Goal: Book appointment/travel/reservation

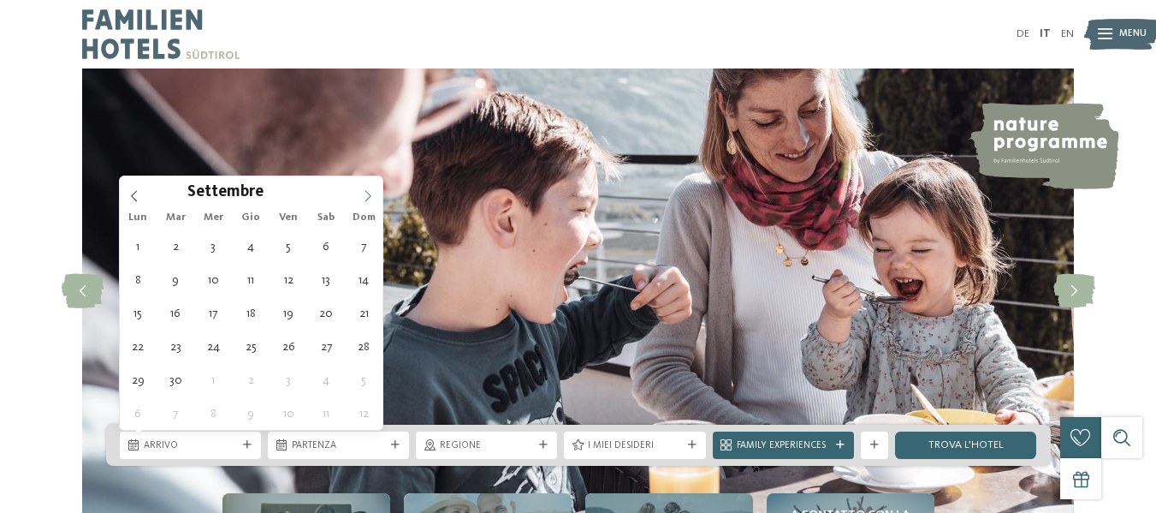
click at [365, 203] on span at bounding box center [367, 190] width 29 height 29
type input "****"
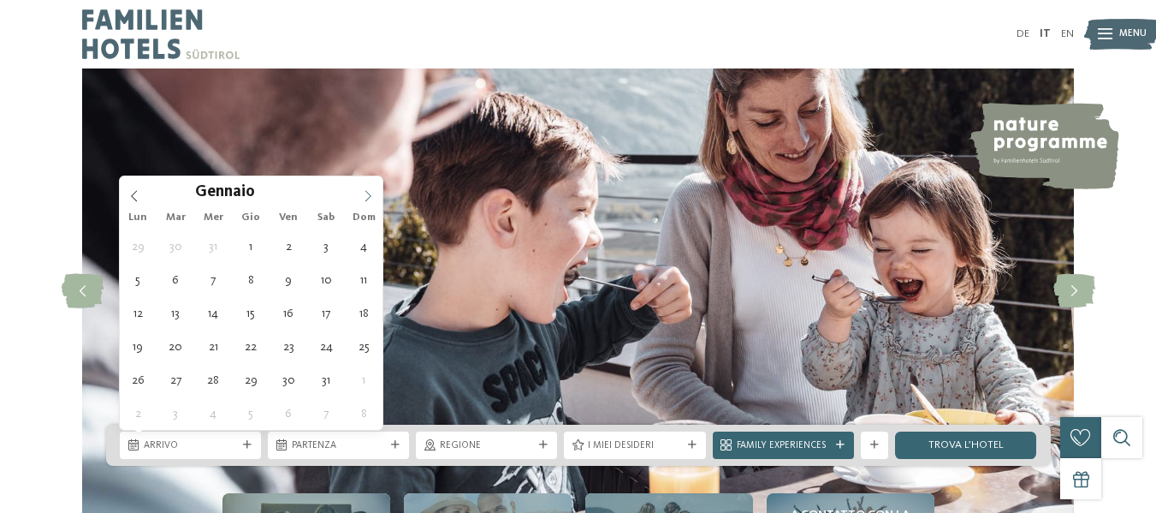
click at [365, 203] on span at bounding box center [367, 190] width 29 height 29
type div "[DATE]"
type input "****"
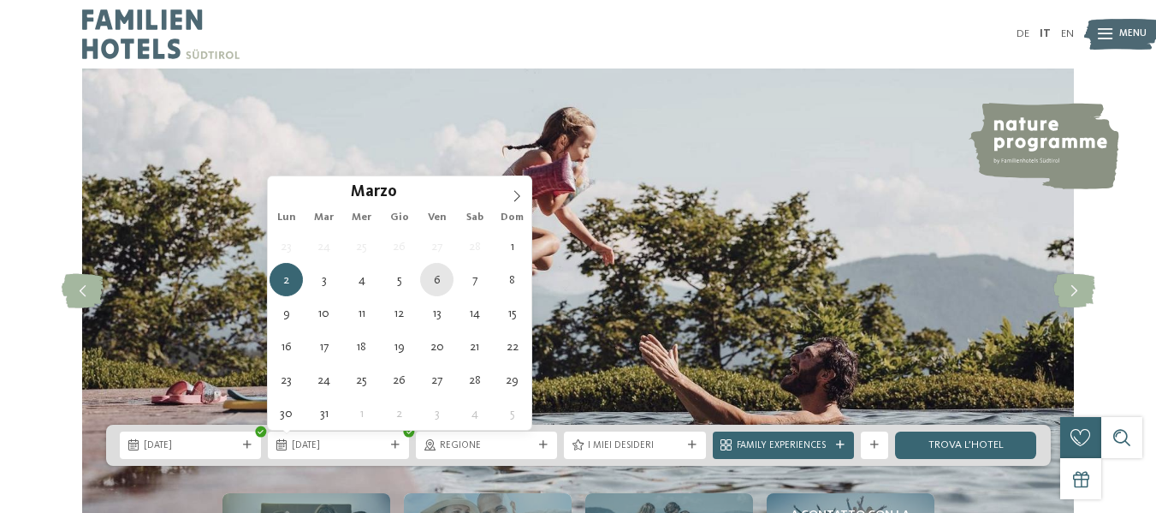
type div "[DATE]"
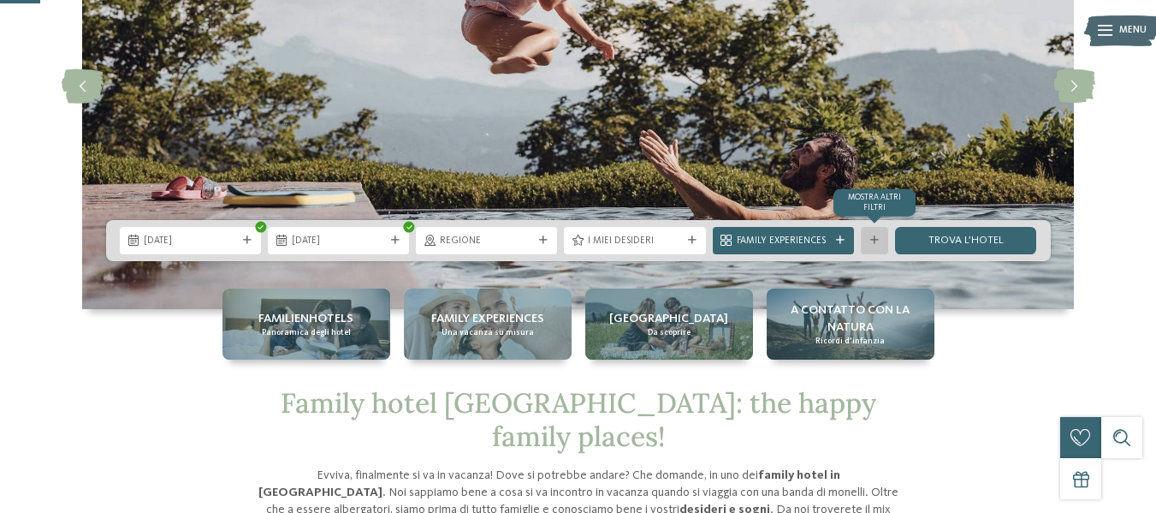
scroll to position [205, 0]
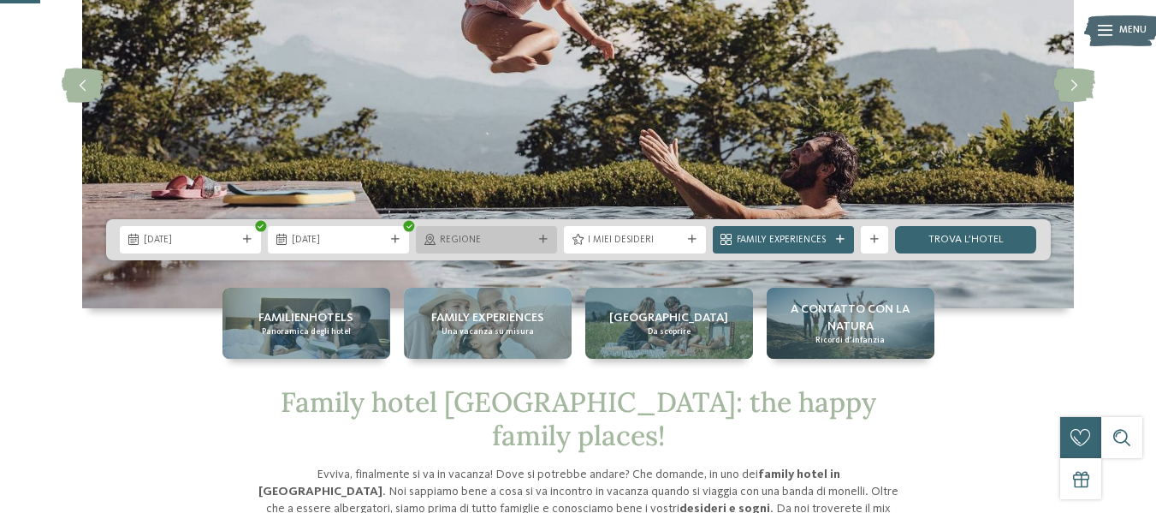
click at [514, 243] on span "Regione" at bounding box center [486, 241] width 93 height 14
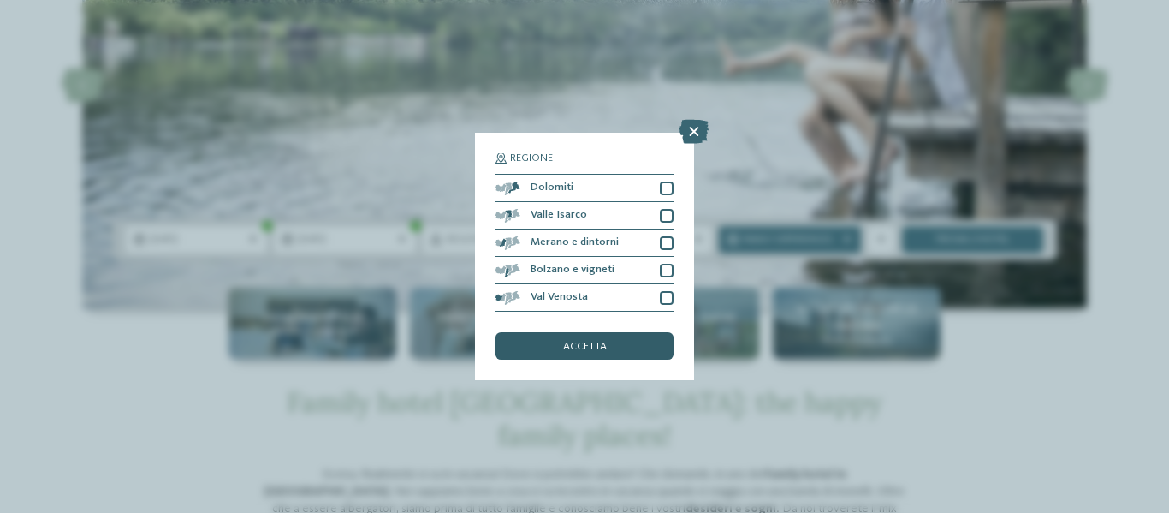
click at [639, 341] on div "accetta" at bounding box center [584, 345] width 178 height 27
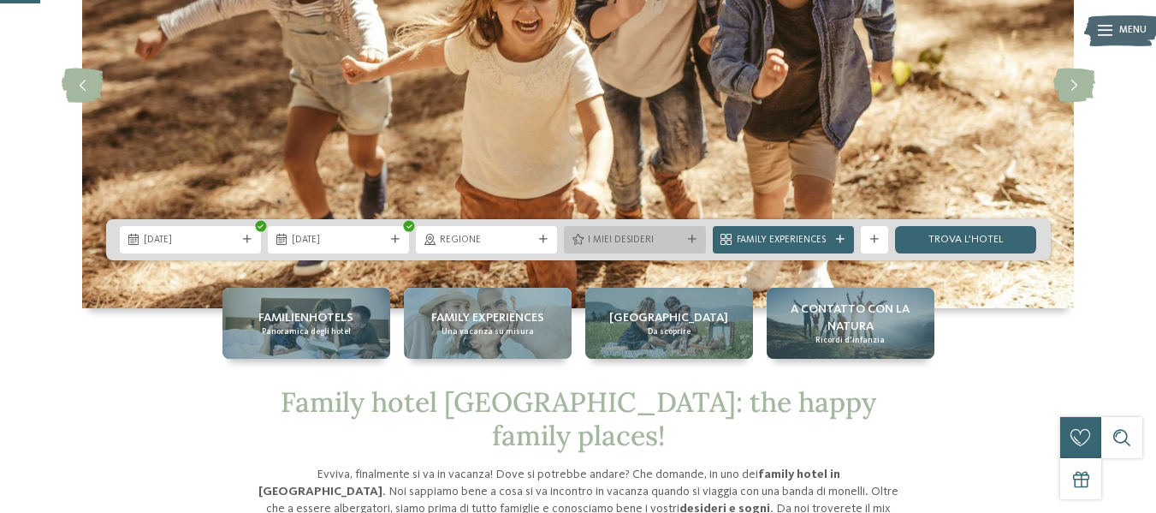
click at [694, 229] on div "I miei desideri" at bounding box center [634, 239] width 141 height 27
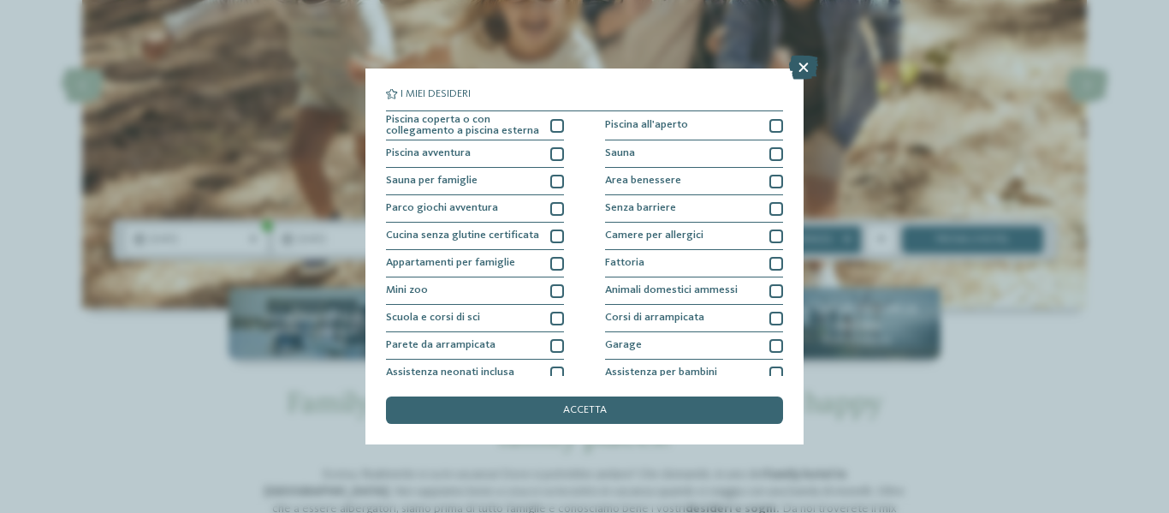
click at [799, 78] on icon at bounding box center [803, 68] width 29 height 24
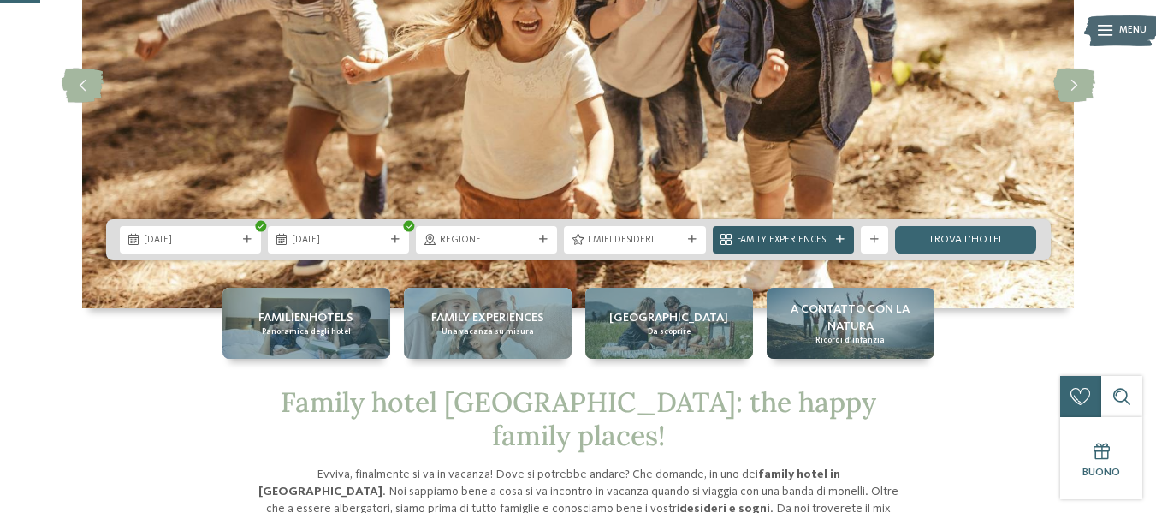
click at [833, 233] on div "Family Experiences" at bounding box center [783, 239] width 100 height 15
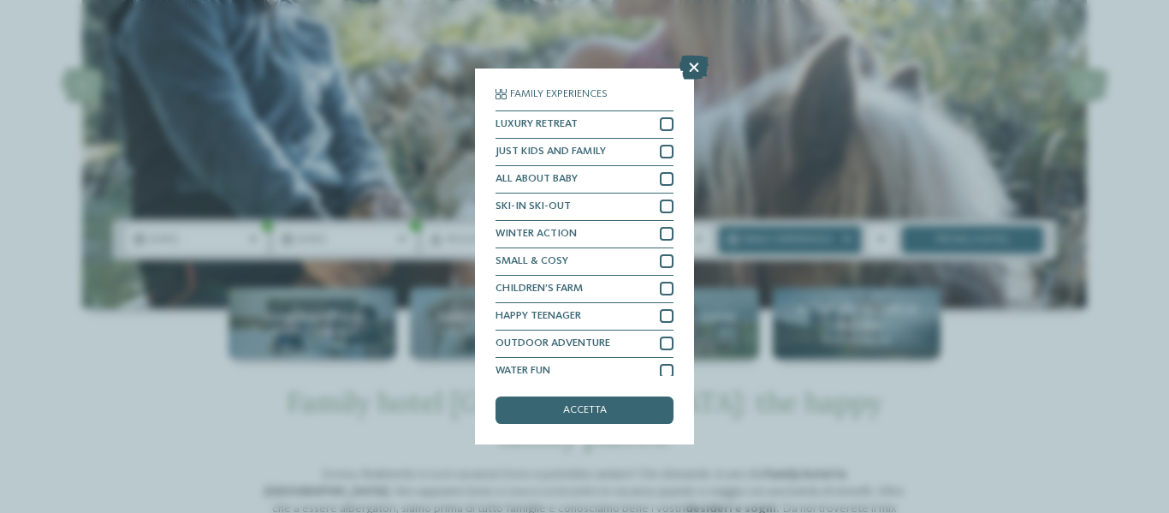
click at [689, 69] on icon at bounding box center [693, 68] width 29 height 24
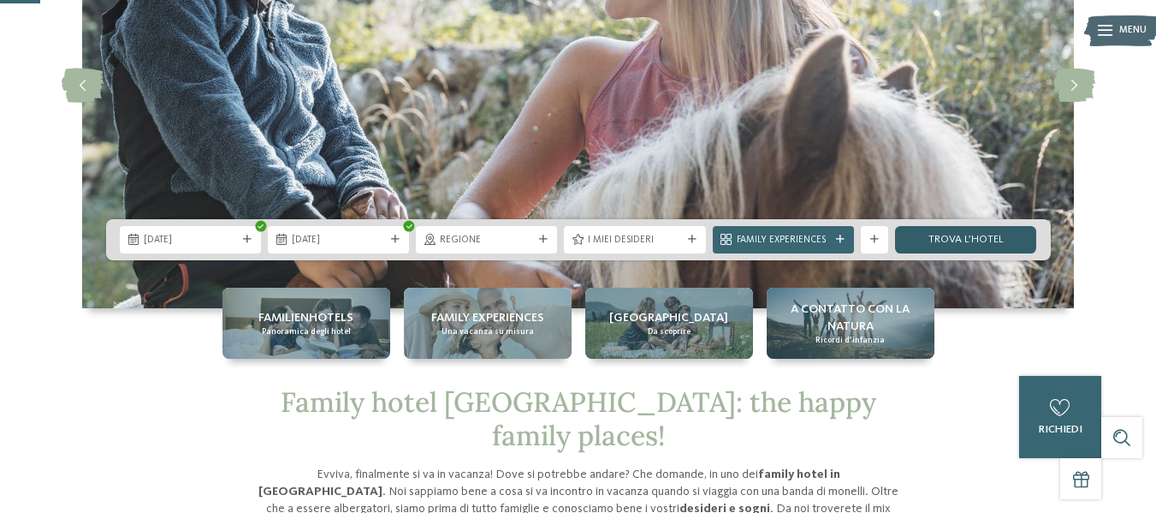
click at [958, 230] on link "trova l’hotel" at bounding box center [965, 239] width 141 height 27
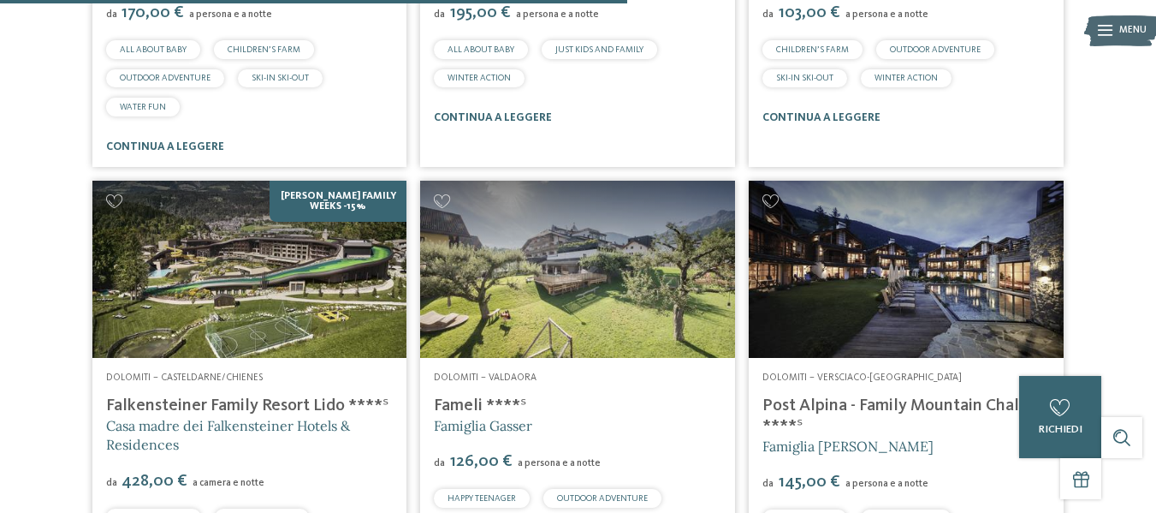
scroll to position [1667, 0]
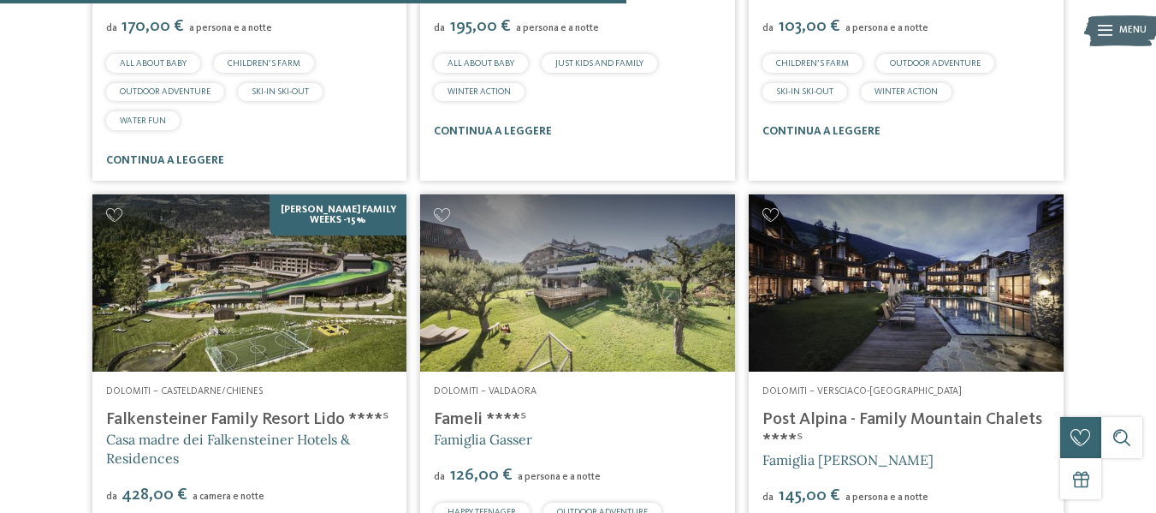
click at [305, 311] on img at bounding box center [249, 282] width 315 height 177
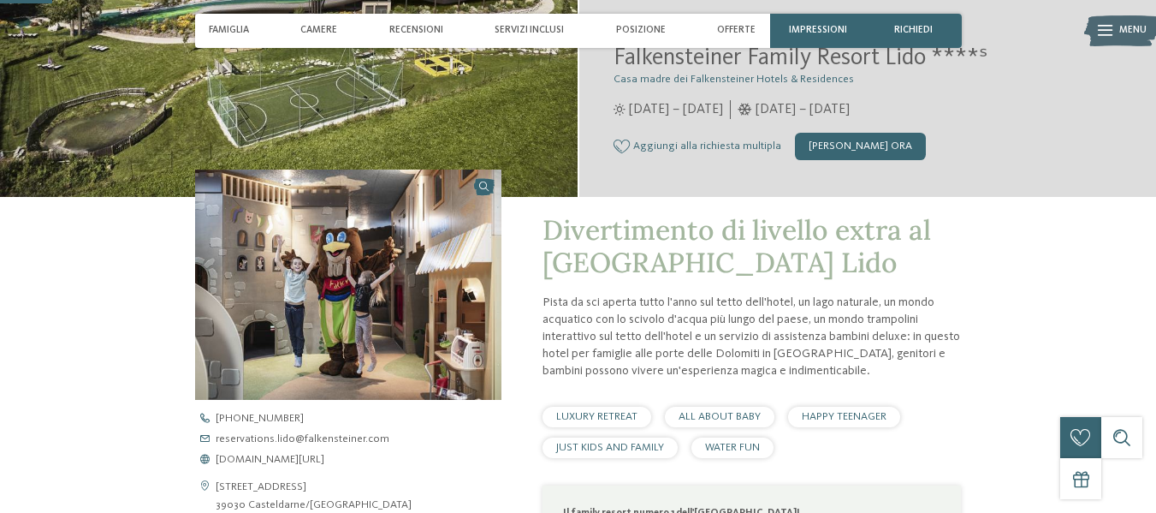
scroll to position [216, 0]
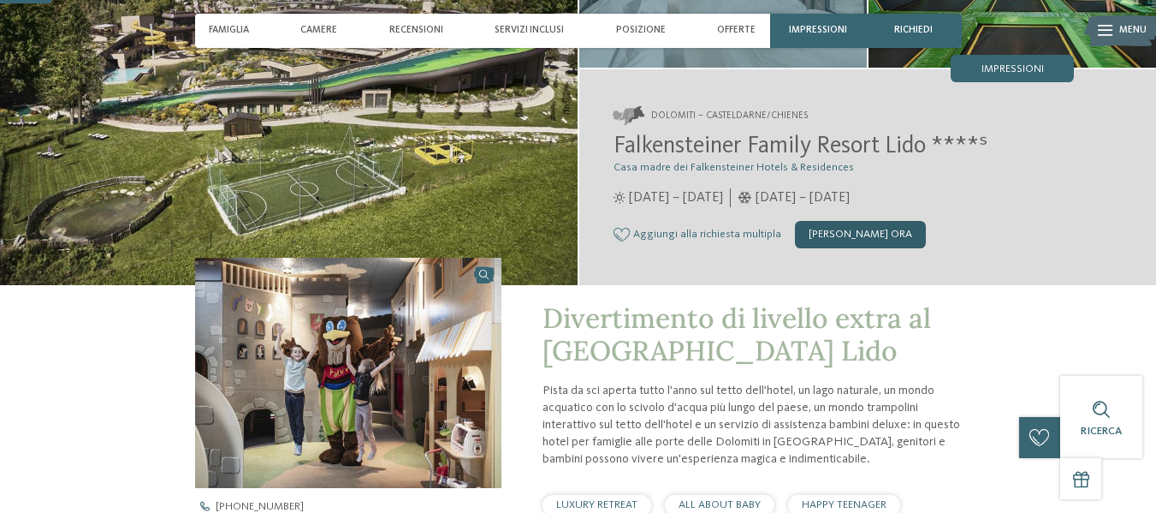
click at [831, 227] on div "[PERSON_NAME] ora" at bounding box center [860, 234] width 131 height 27
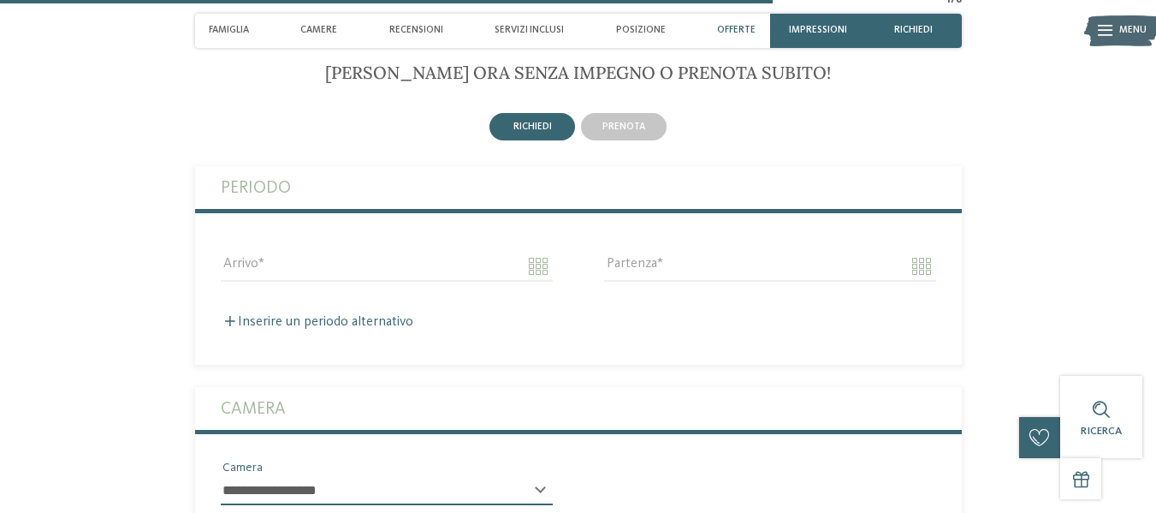
scroll to position [3264, 0]
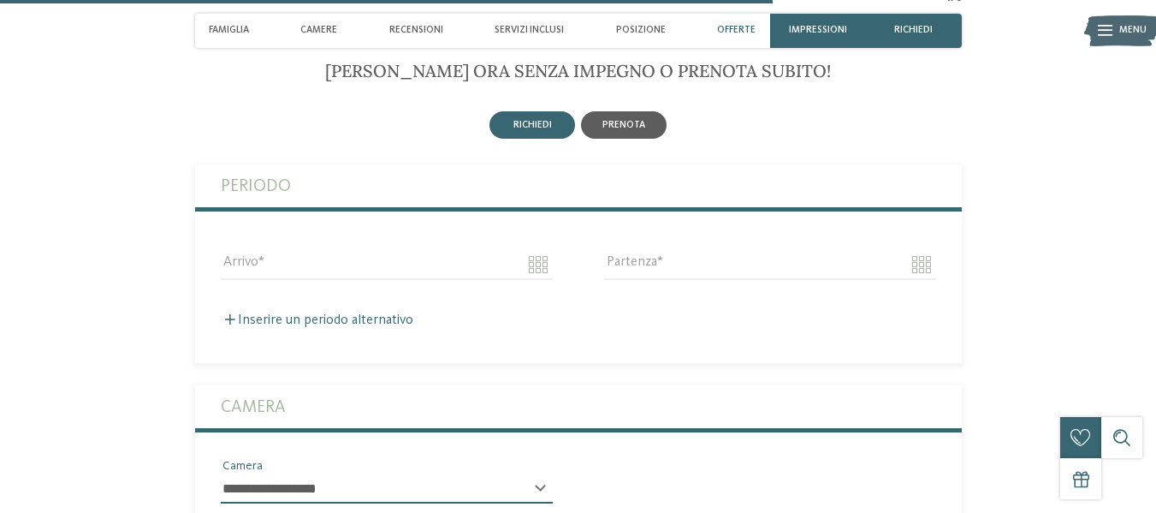
drag, startPoint x: 613, startPoint y: 173, endPoint x: 617, endPoint y: 163, distance: 10.0
click at [617, 141] on div "prenota" at bounding box center [623, 125] width 91 height 33
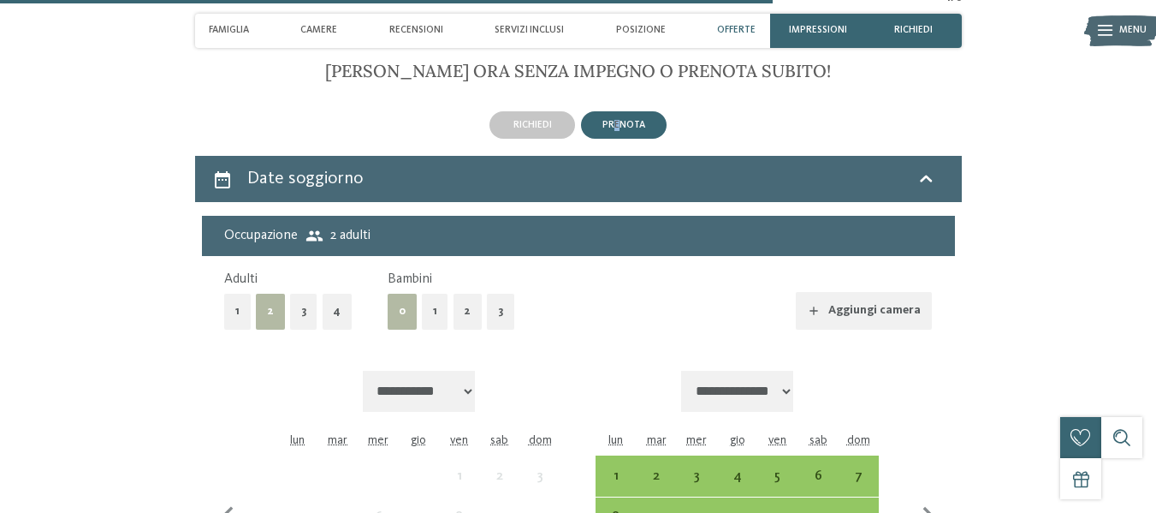
click at [617, 132] on div "prenota" at bounding box center [623, 126] width 43 height 12
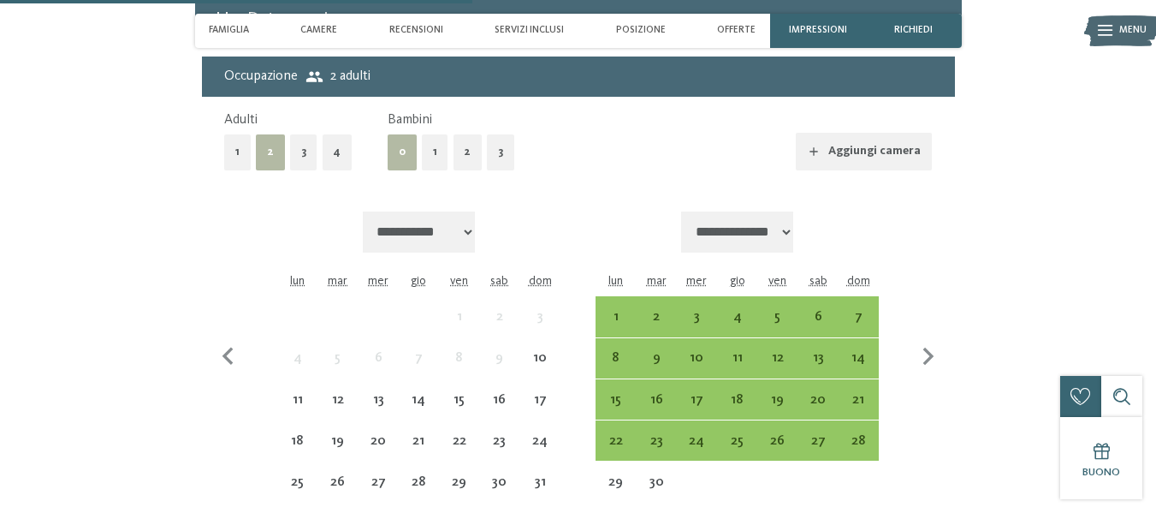
scroll to position [3425, 0]
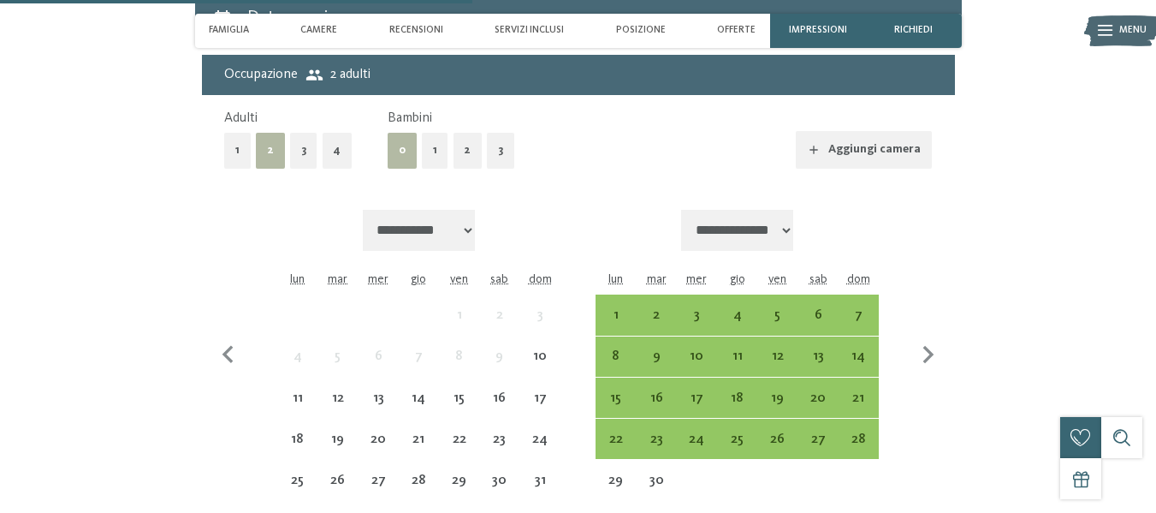
click at [460, 168] on button "2" at bounding box center [467, 150] width 29 height 35
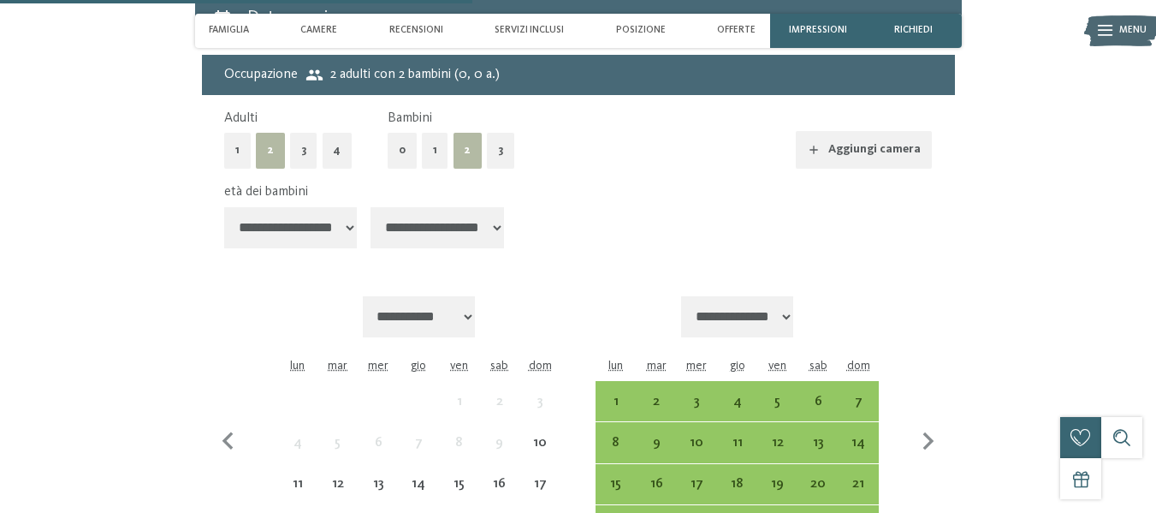
click at [410, 244] on select "**********" at bounding box center [436, 227] width 133 height 41
select select "*"
click at [373, 239] on select "**********" at bounding box center [436, 227] width 133 height 41
click at [299, 248] on select "**********" at bounding box center [290, 227] width 133 height 41
select select "*"
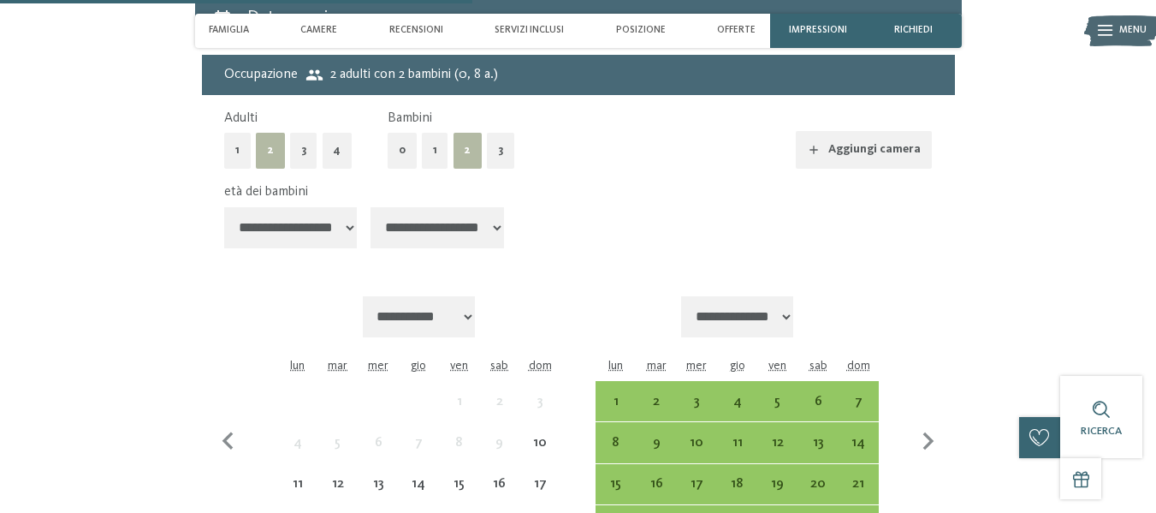
click at [224, 239] on select "**********" at bounding box center [290, 227] width 133 height 41
click at [461, 337] on select "**********" at bounding box center [419, 316] width 113 height 41
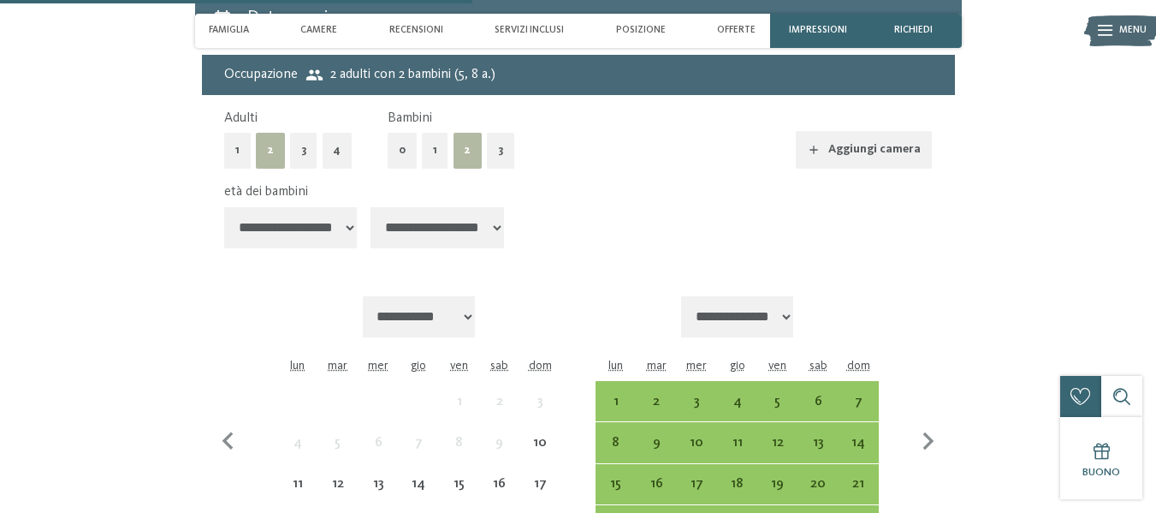
select select "**********"
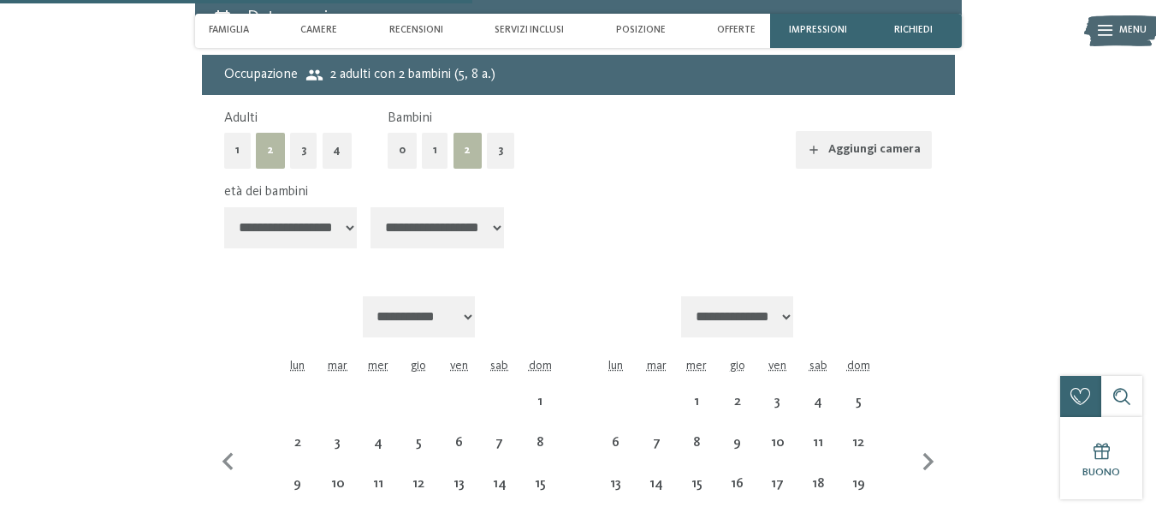
select select "**********"
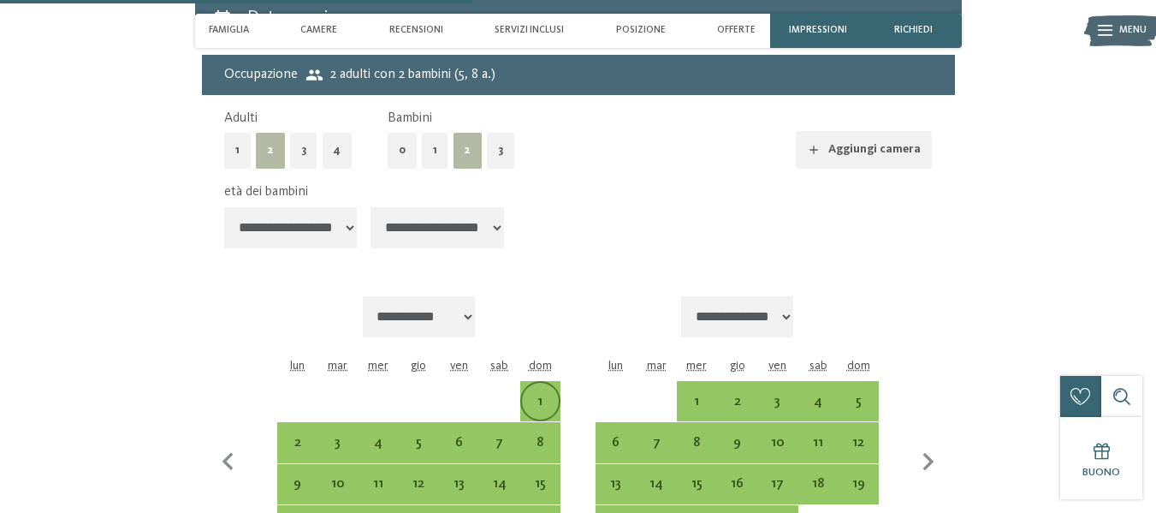
click at [539, 428] on div "1" at bounding box center [540, 412] width 37 height 37
select select "**********"
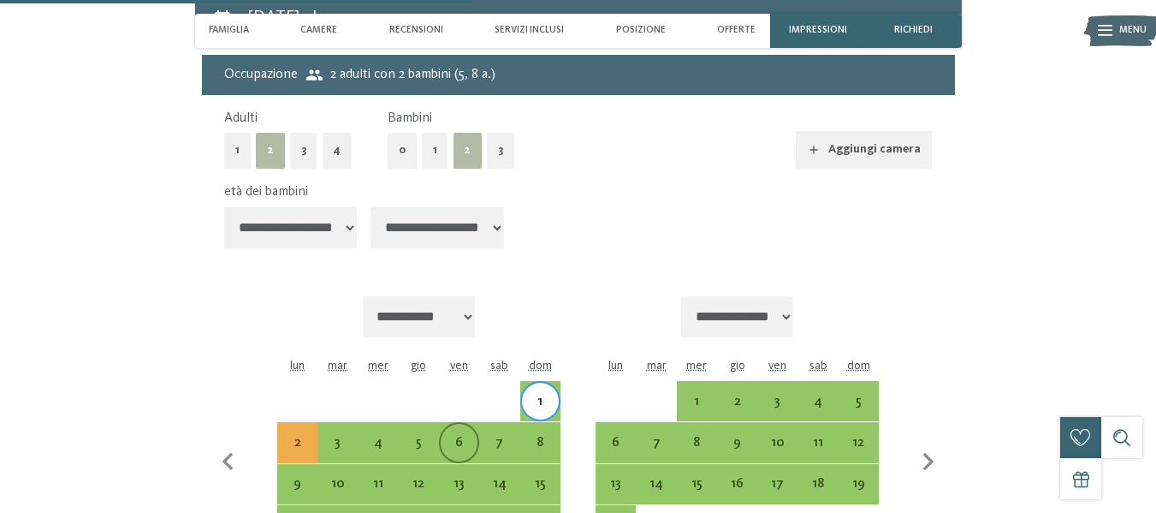
click at [468, 472] on div "6" at bounding box center [459, 454] width 37 height 37
select select "**********"
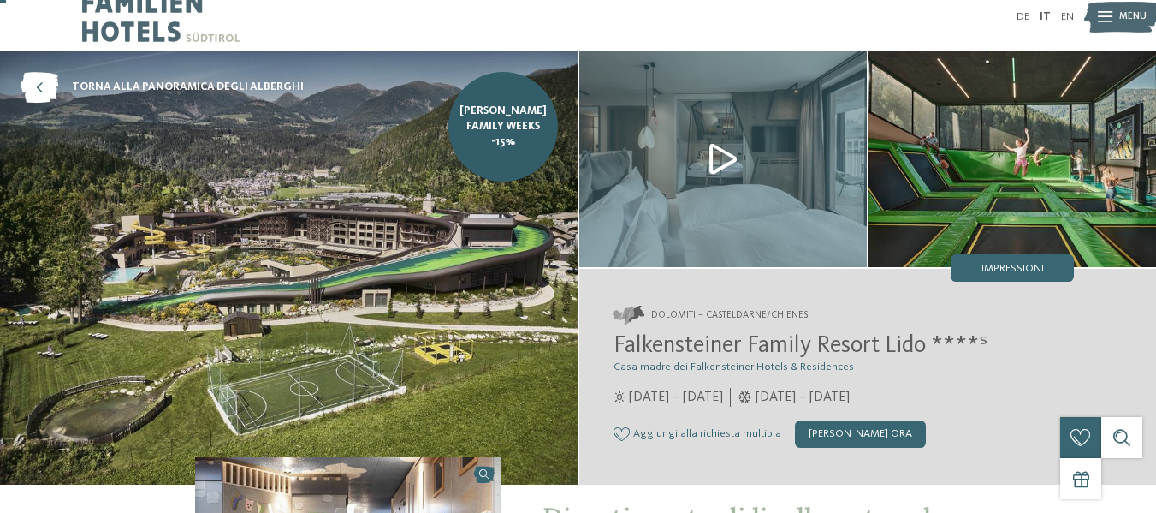
scroll to position [0, 0]
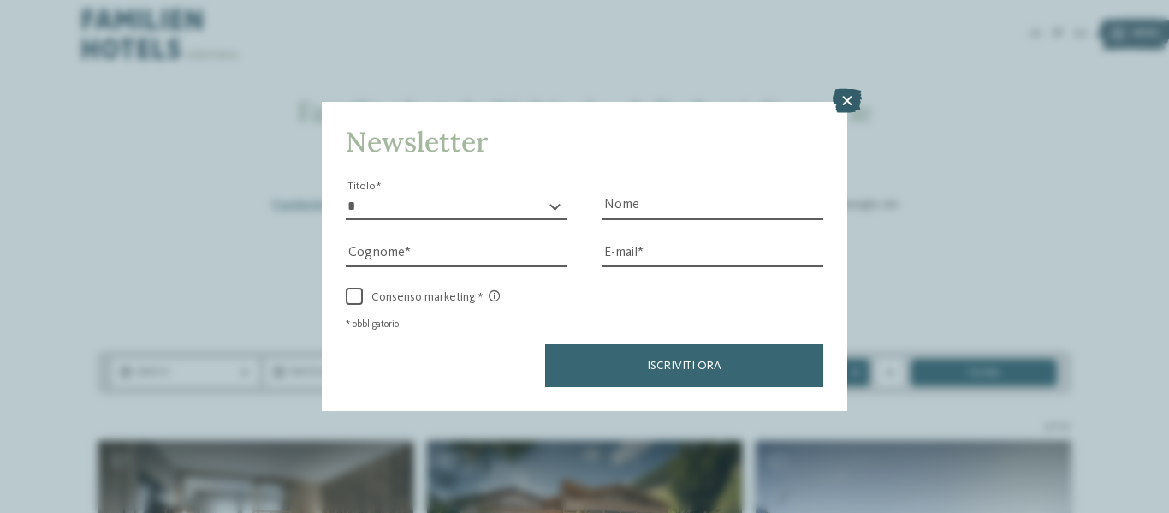
click at [845, 105] on icon at bounding box center [847, 101] width 29 height 24
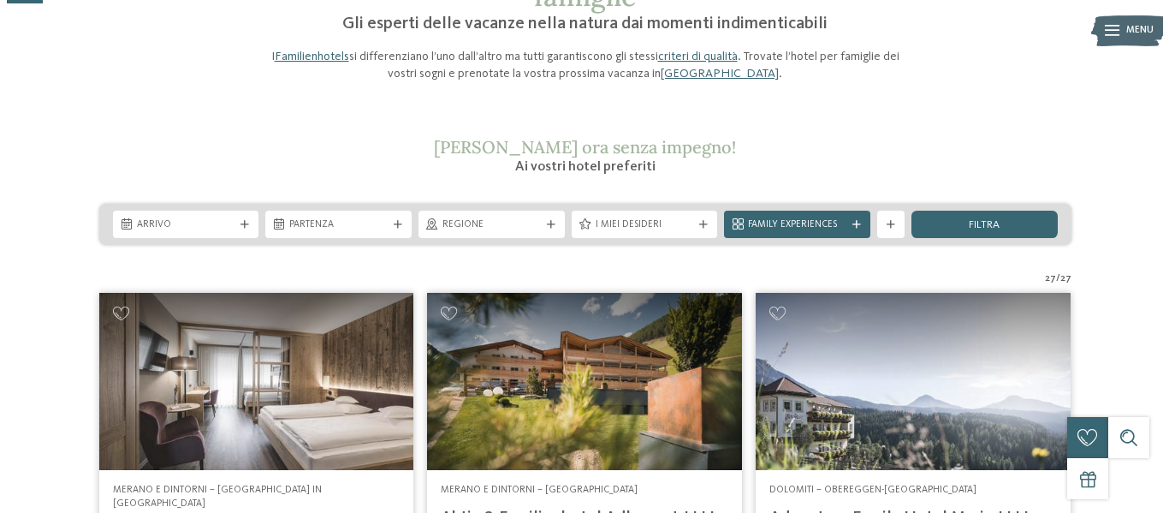
scroll to position [147, 0]
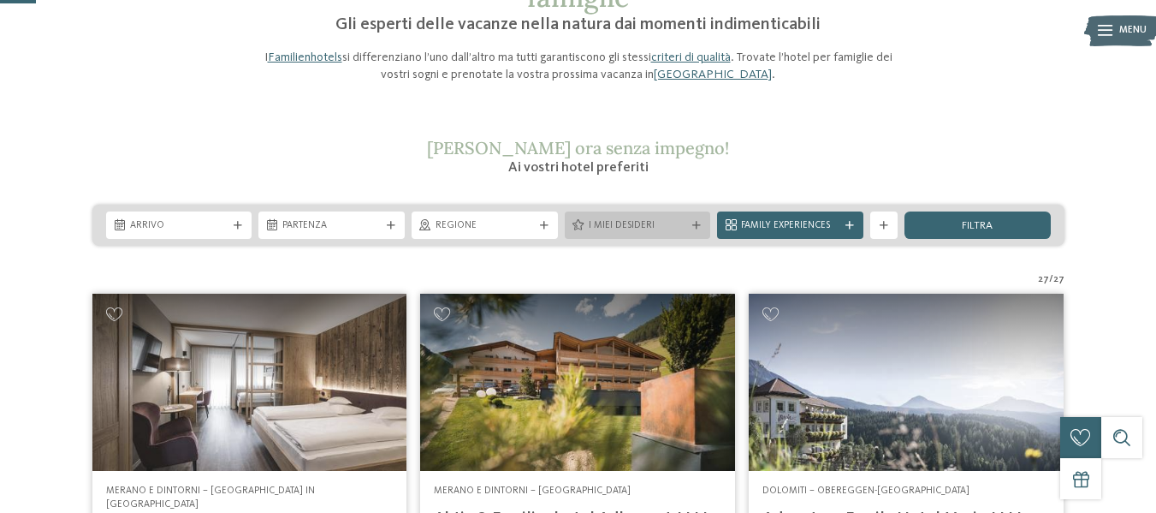
click at [613, 230] on span "I miei desideri" at bounding box center [638, 226] width 98 height 14
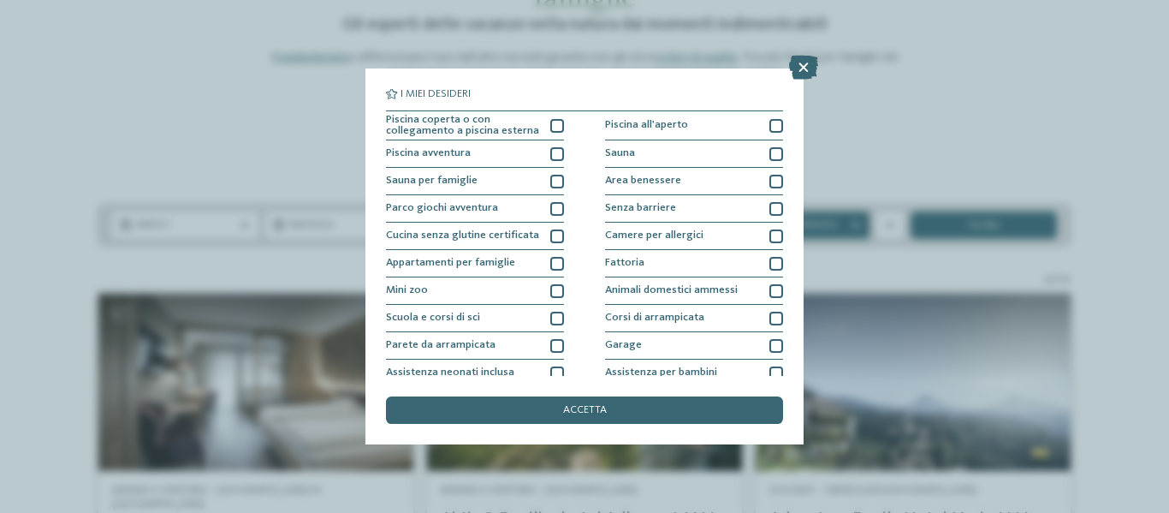
scroll to position [208, 0]
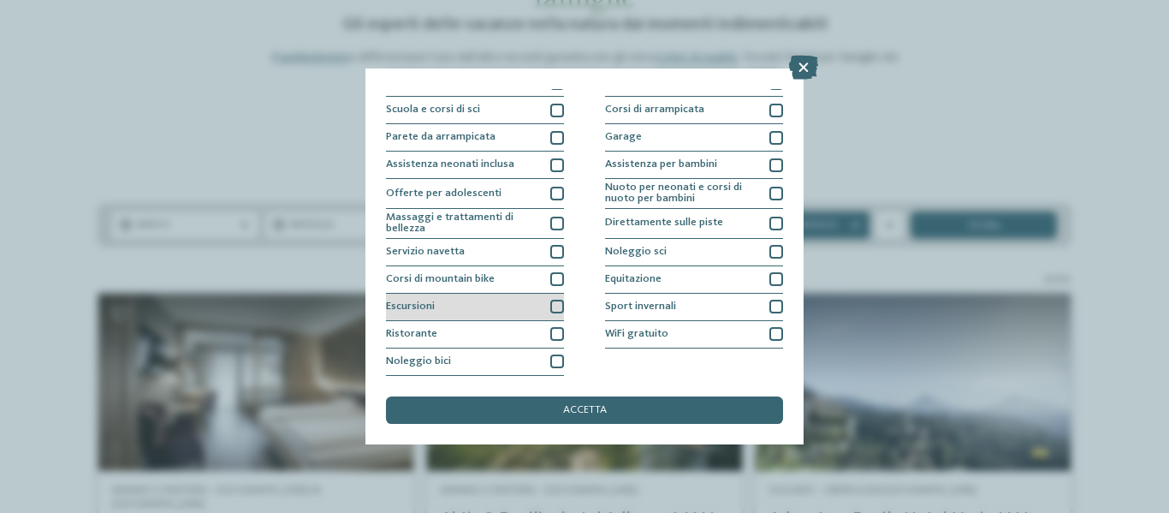
click at [519, 312] on div "Escursioni" at bounding box center [475, 306] width 178 height 27
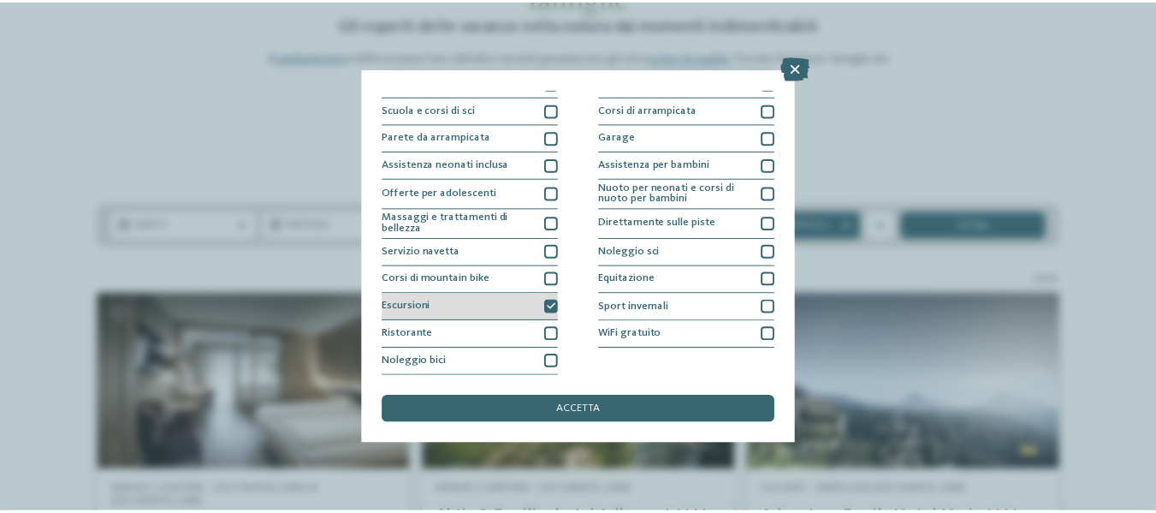
scroll to position [0, 0]
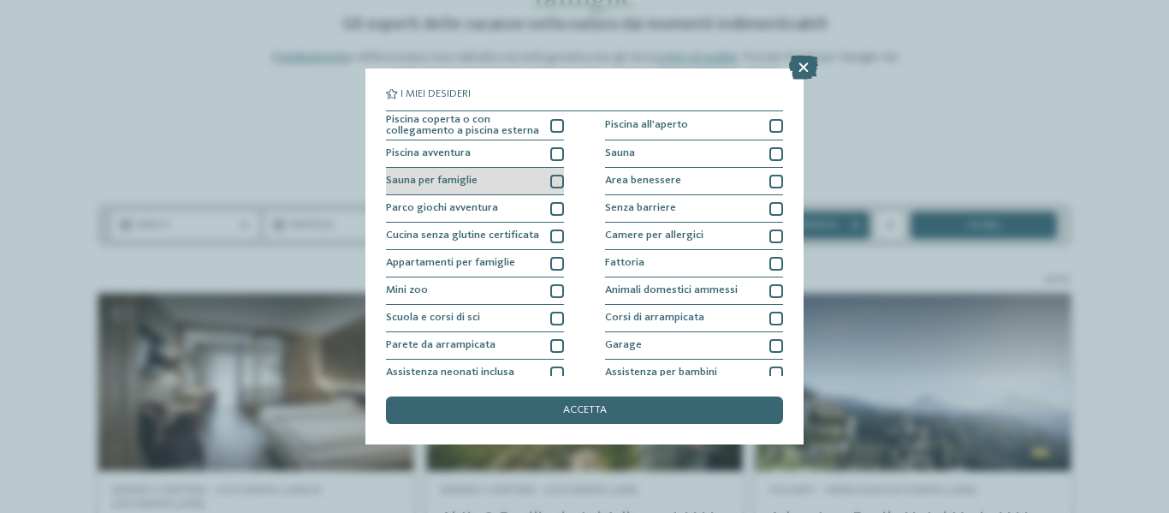
click at [533, 178] on div "Sauna per famiglie" at bounding box center [475, 181] width 178 height 27
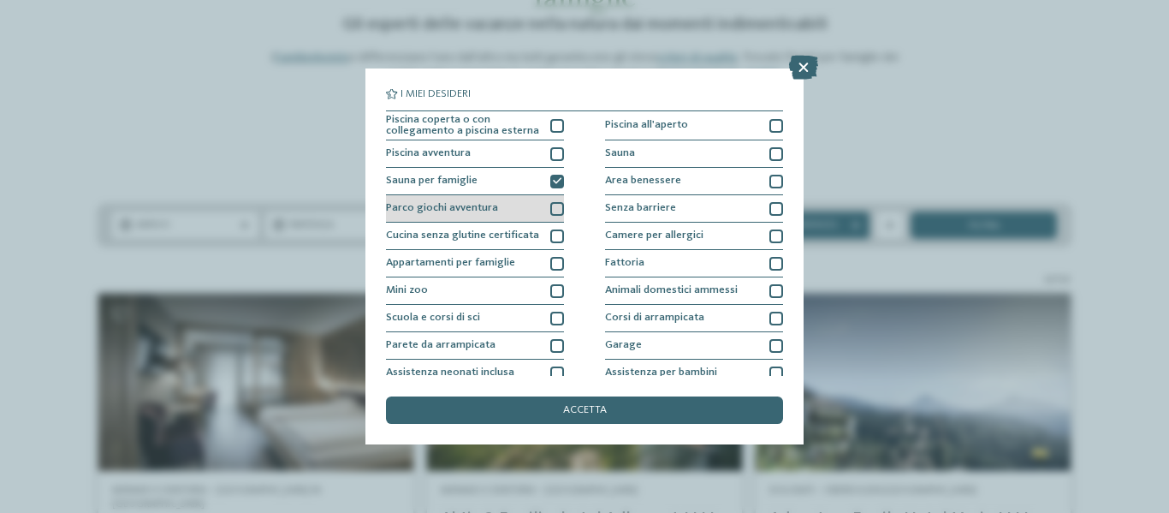
click at [539, 201] on div "Parco giochi avventura" at bounding box center [475, 208] width 178 height 27
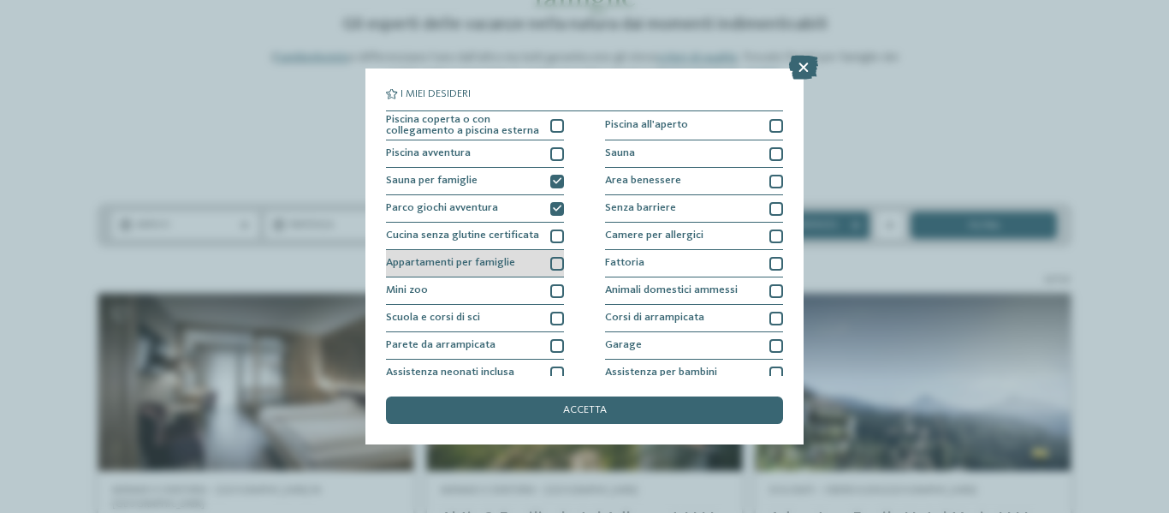
click at [539, 268] on div "Appartamenti per famiglie" at bounding box center [475, 263] width 178 height 27
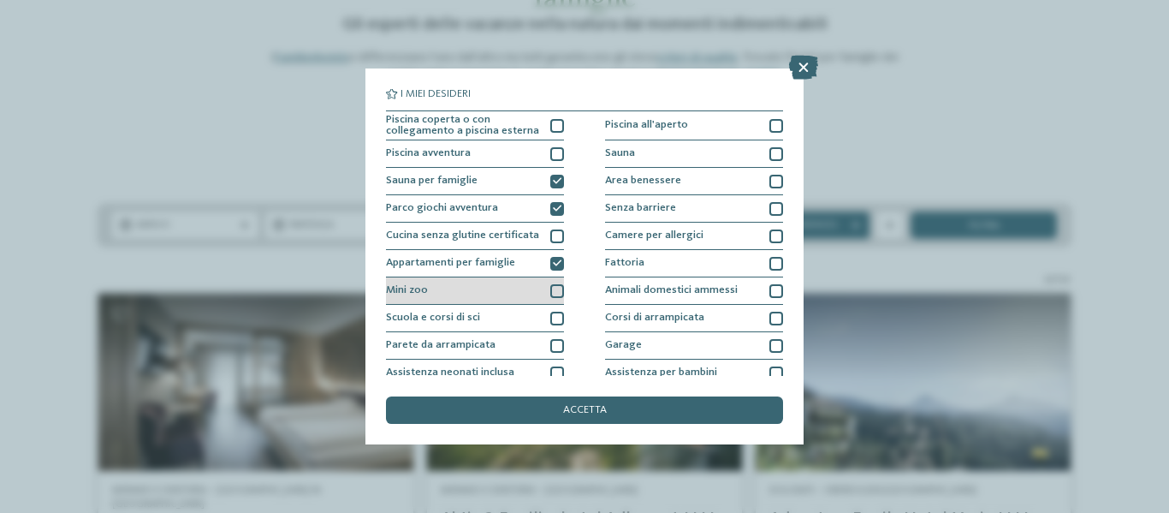
click at [539, 293] on div "Mini zoo" at bounding box center [475, 290] width 178 height 27
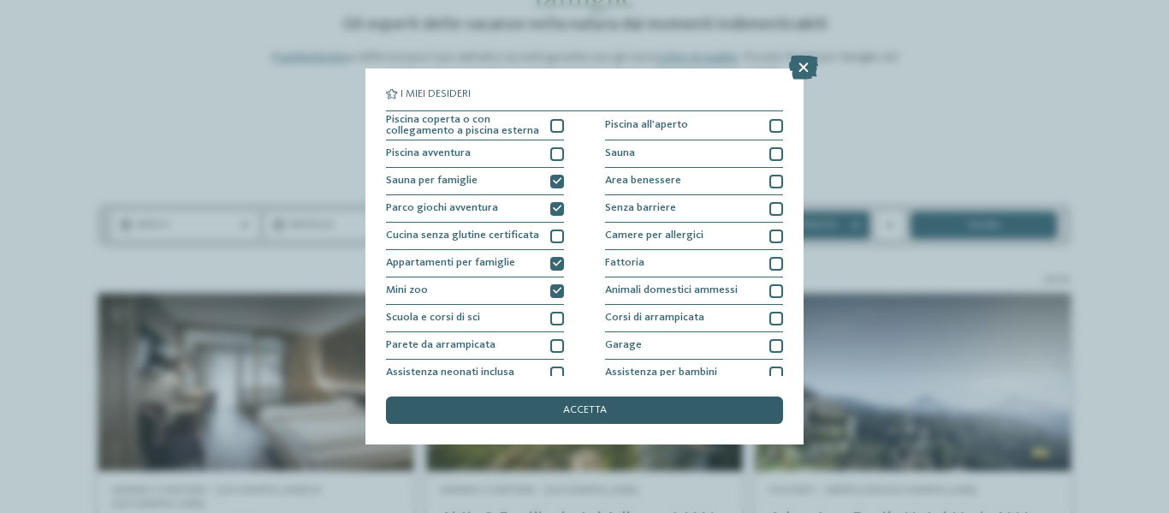
click at [625, 400] on div "accetta" at bounding box center [584, 409] width 397 height 27
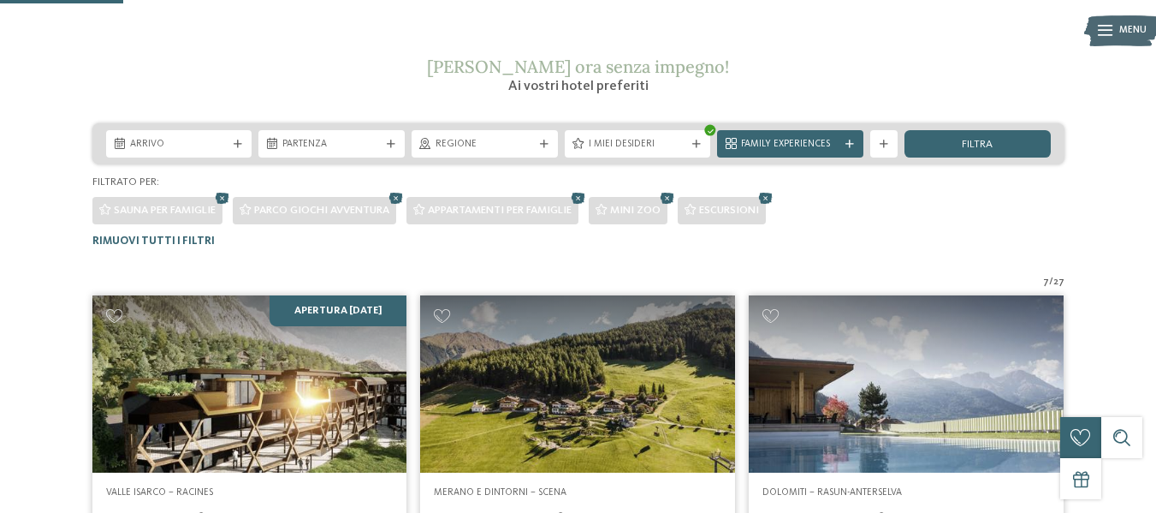
scroll to position [228, 0]
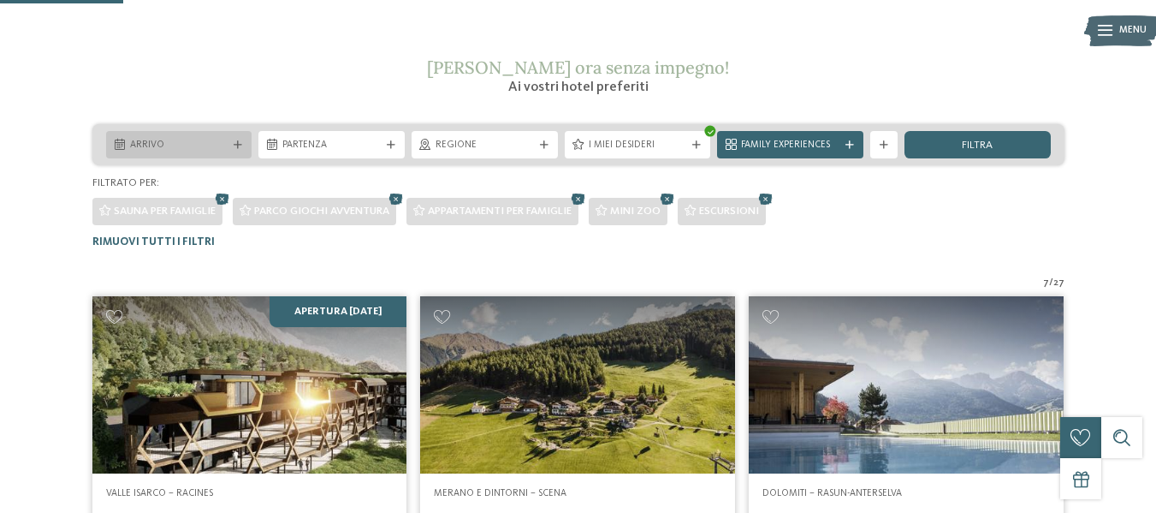
click at [218, 134] on div "Arrivo" at bounding box center [179, 144] width 146 height 27
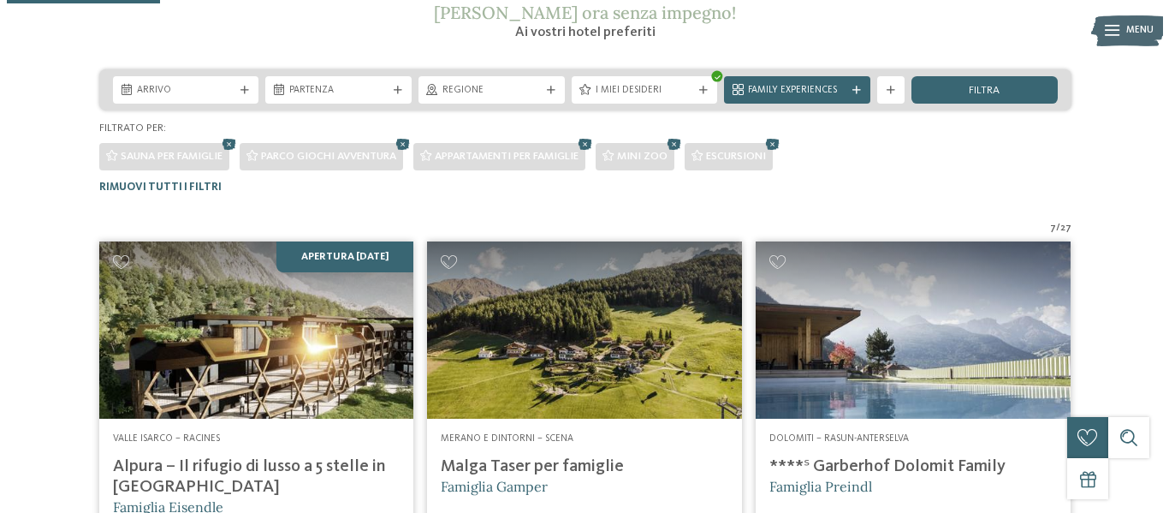
scroll to position [293, 0]
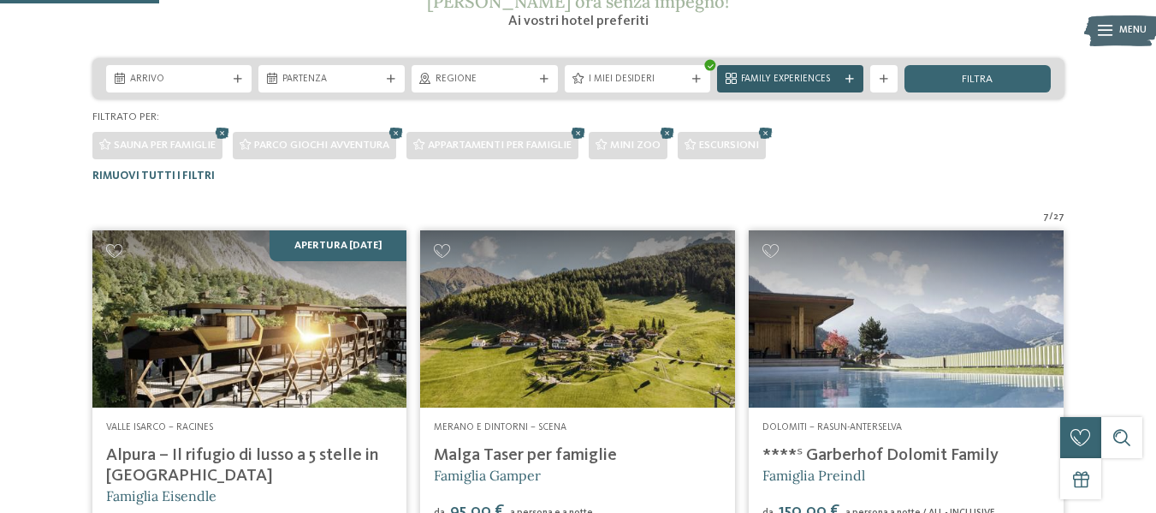
click at [843, 77] on div at bounding box center [850, 79] width 14 height 9
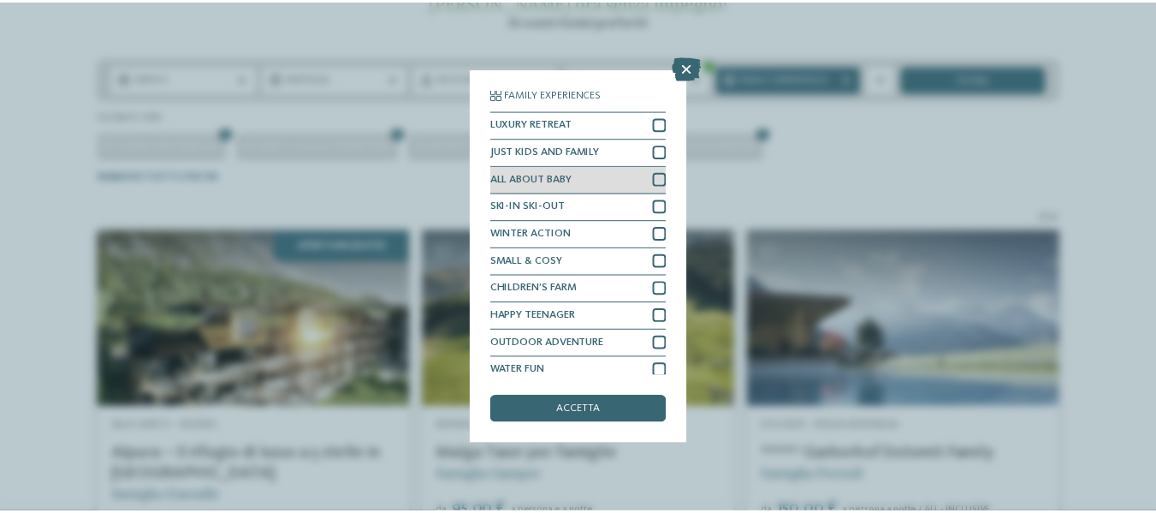
scroll to position [9, 0]
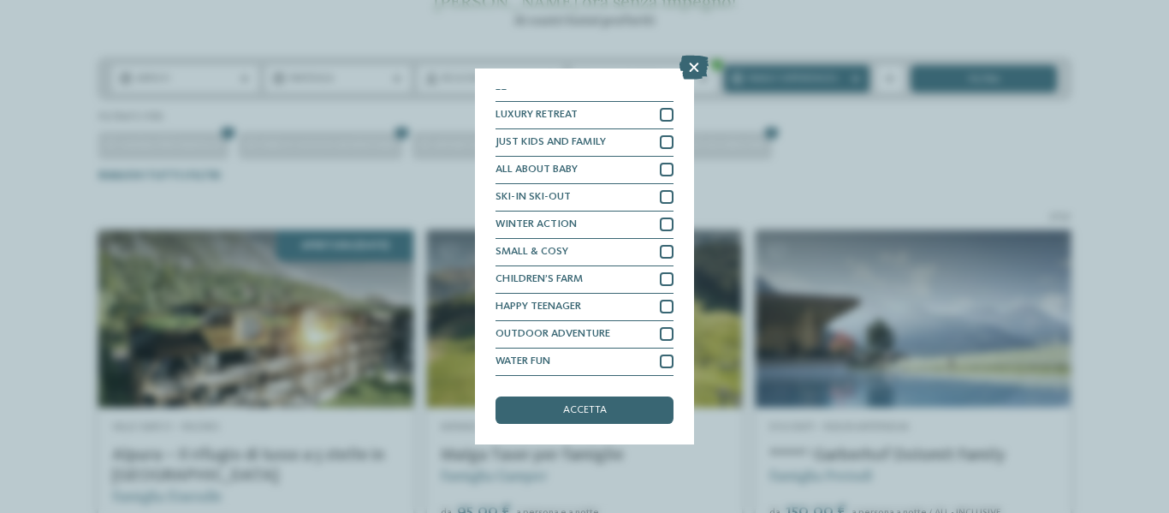
click at [899, 131] on div "Family Experiences LUXURY RETREAT JUST KIDS AND FAMILY" at bounding box center [584, 256] width 1169 height 513
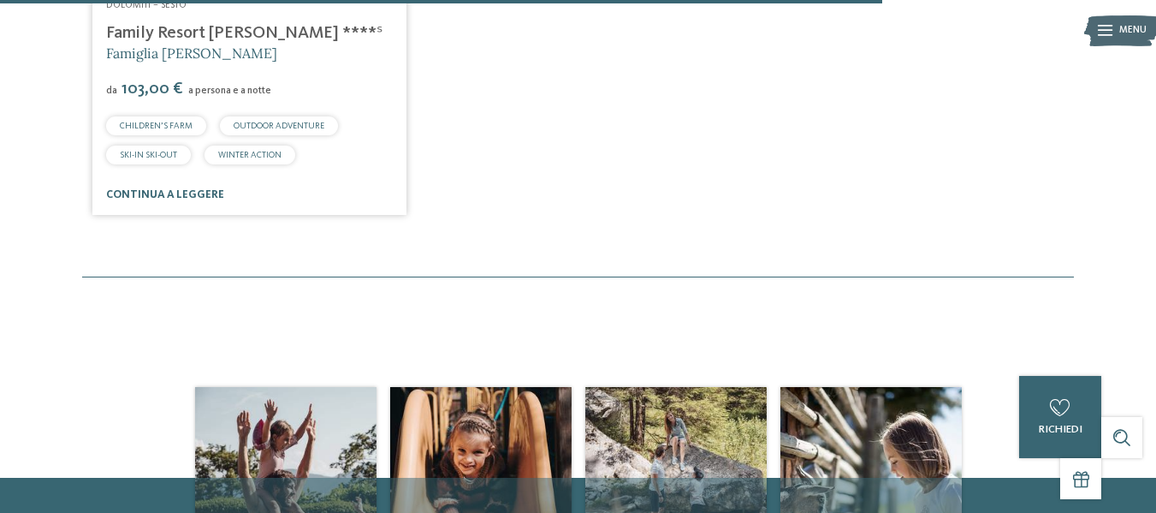
scroll to position [1627, 0]
